Goal: Learn about a topic

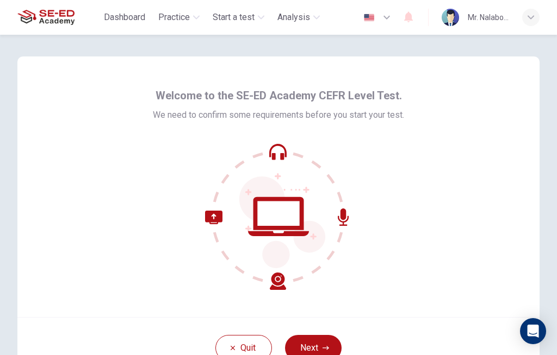
scroll to position [69, 0]
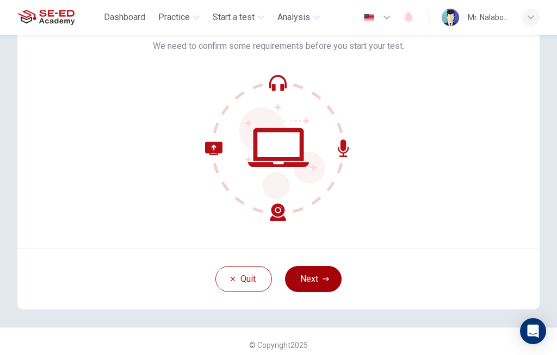
click at [311, 267] on button "Next" at bounding box center [313, 279] width 57 height 26
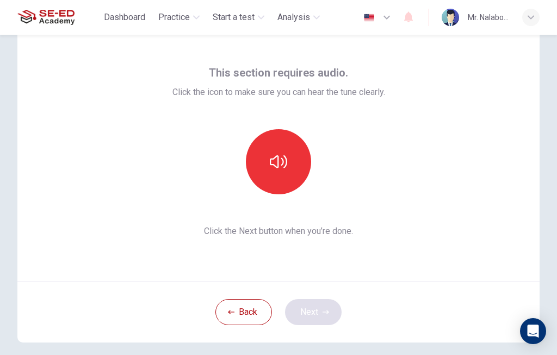
scroll to position [34, 0]
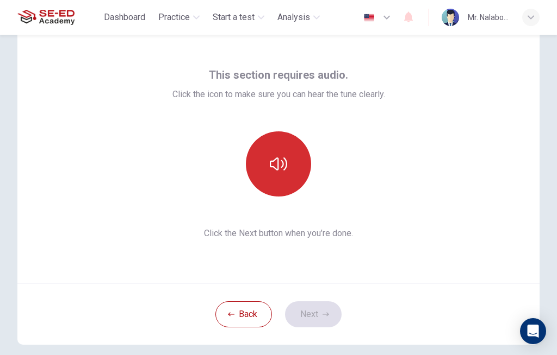
click at [282, 153] on button "button" at bounding box center [278, 164] width 65 height 65
click at [286, 161] on icon "button" at bounding box center [278, 163] width 17 height 17
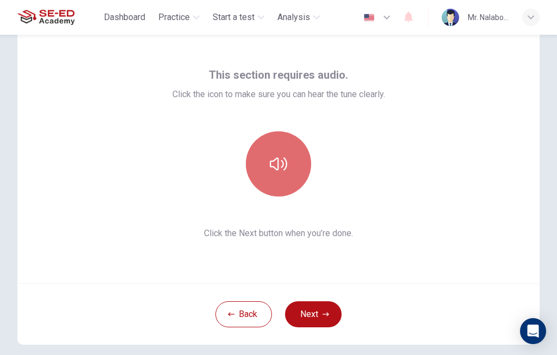
click at [278, 156] on icon "button" at bounding box center [278, 163] width 17 height 17
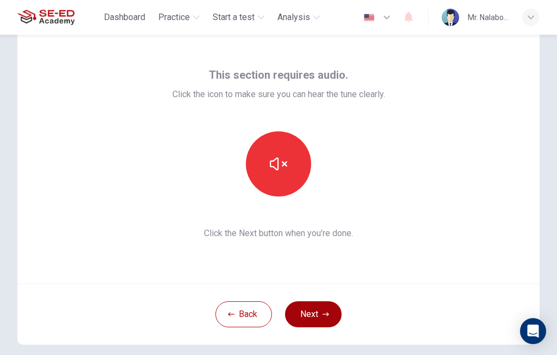
click at [321, 308] on button "Next" at bounding box center [313, 315] width 57 height 26
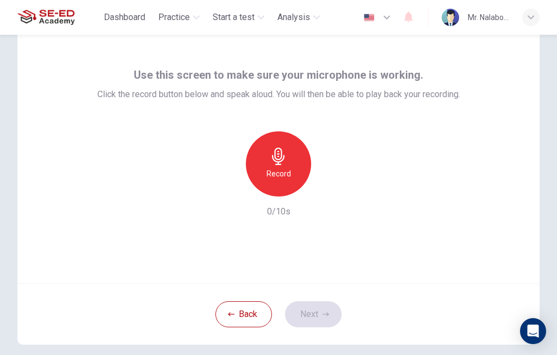
click at [286, 164] on icon "button" at bounding box center [278, 156] width 17 height 17
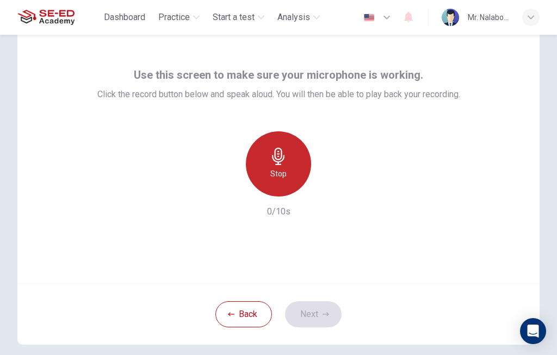
click at [282, 159] on icon "button" at bounding box center [278, 156] width 17 height 17
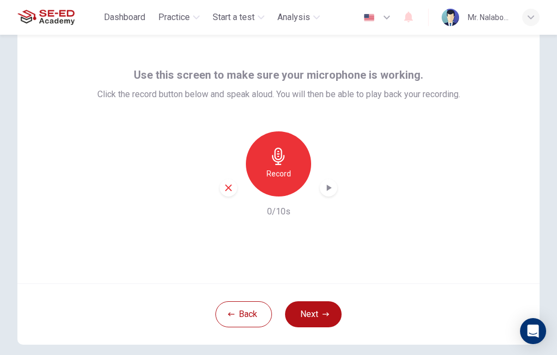
click at [291, 149] on div "Record" at bounding box center [278, 164] width 65 height 65
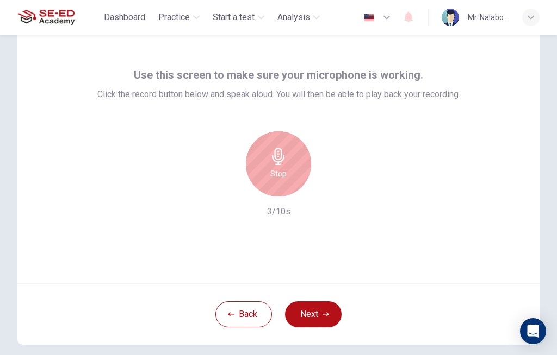
click at [291, 148] on div "Stop" at bounding box center [278, 164] width 65 height 65
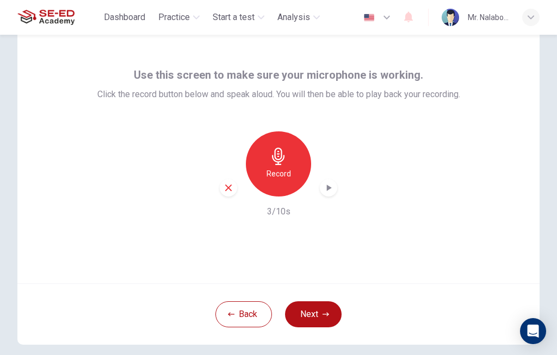
click at [327, 184] on icon "button" at bounding box center [328, 188] width 11 height 11
click at [323, 186] on icon "button" at bounding box center [328, 188] width 11 height 11
click at [324, 190] on icon "button" at bounding box center [328, 188] width 11 height 11
click at [323, 191] on icon "button" at bounding box center [328, 188] width 11 height 11
click at [328, 182] on div "button" at bounding box center [328, 187] width 17 height 17
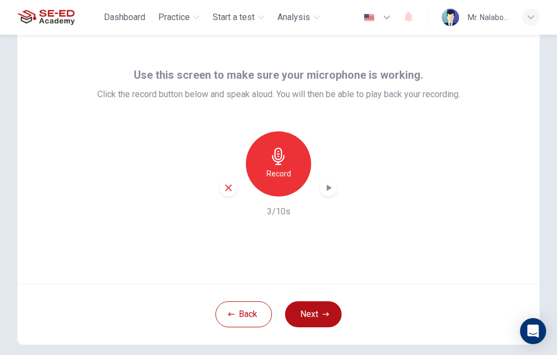
click at [326, 187] on icon "button" at bounding box center [328, 188] width 11 height 11
click at [324, 182] on div "button" at bounding box center [328, 187] width 17 height 17
click at [318, 191] on div "Record" at bounding box center [278, 164] width 117 height 65
click at [322, 183] on div "button" at bounding box center [328, 187] width 17 height 17
click at [327, 183] on icon "button" at bounding box center [328, 188] width 11 height 11
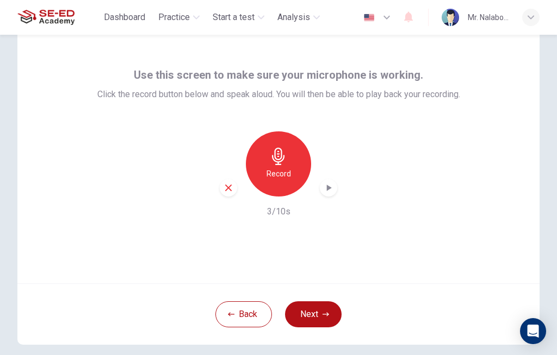
click at [324, 182] on div "button" at bounding box center [328, 187] width 17 height 17
click at [327, 182] on div "button" at bounding box center [328, 187] width 17 height 17
